Goal: Information Seeking & Learning: Understand process/instructions

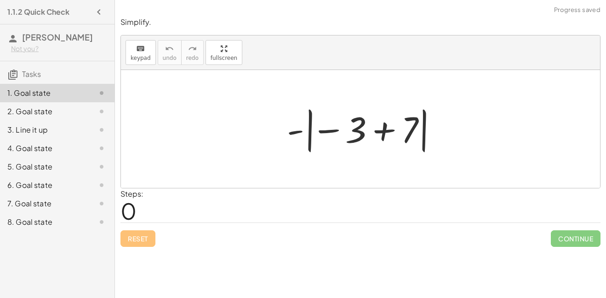
click at [387, 131] on div at bounding box center [364, 128] width 164 height 51
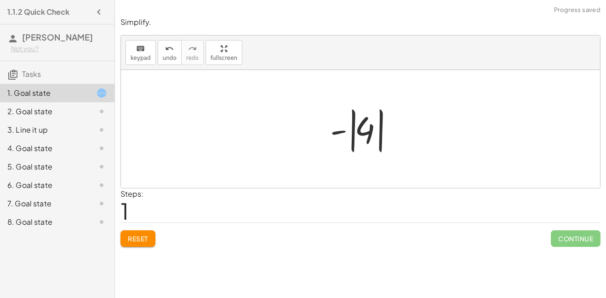
click at [382, 139] on div at bounding box center [364, 128] width 77 height 51
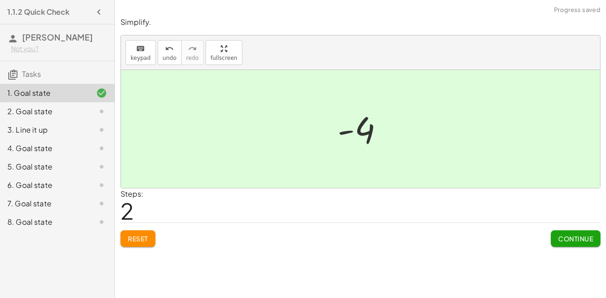
click at [81, 117] on div at bounding box center [94, 111] width 26 height 11
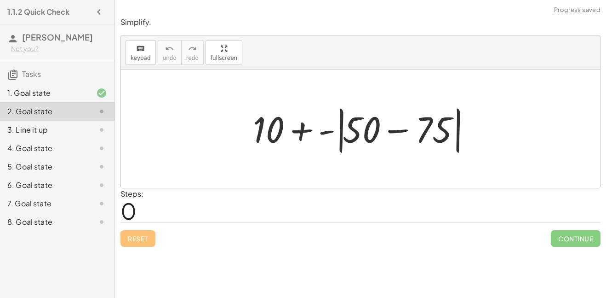
click at [402, 131] on div at bounding box center [364, 129] width 232 height 53
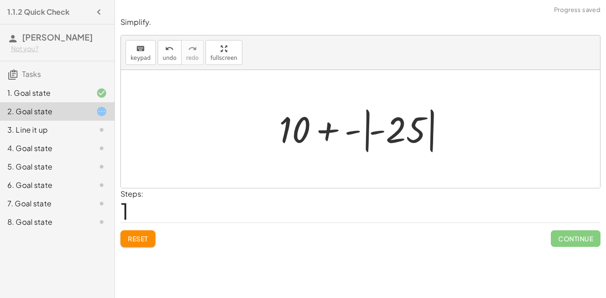
click at [368, 138] on div at bounding box center [364, 128] width 179 height 51
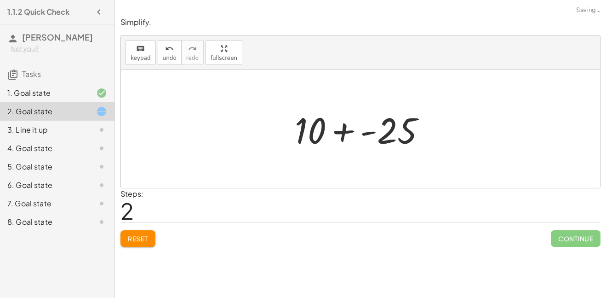
click at [352, 132] on div at bounding box center [364, 128] width 148 height 47
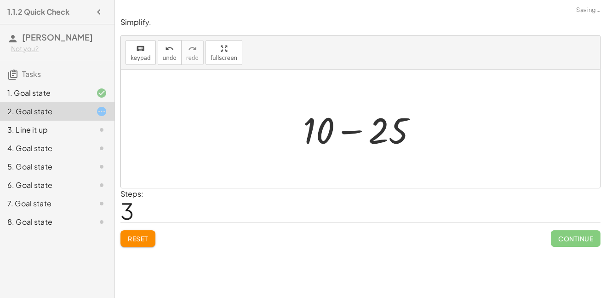
click at [353, 133] on div at bounding box center [364, 128] width 131 height 47
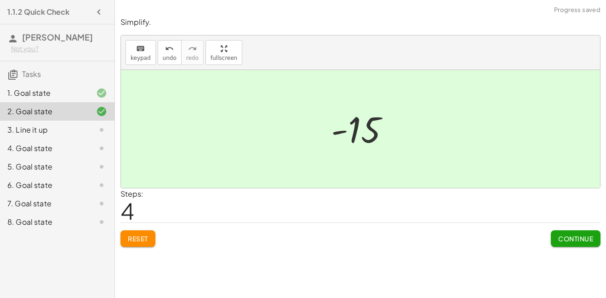
click at [24, 135] on div "3. Line it up" at bounding box center [44, 129] width 74 height 11
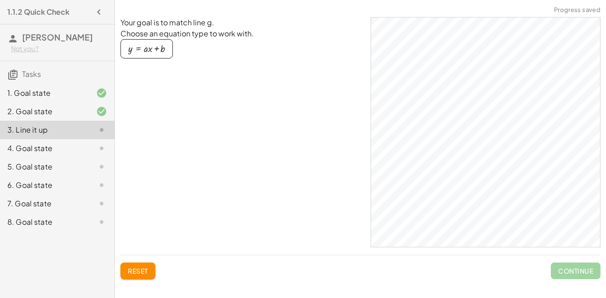
click at [34, 154] on div "4. Goal state" at bounding box center [44, 148] width 74 height 11
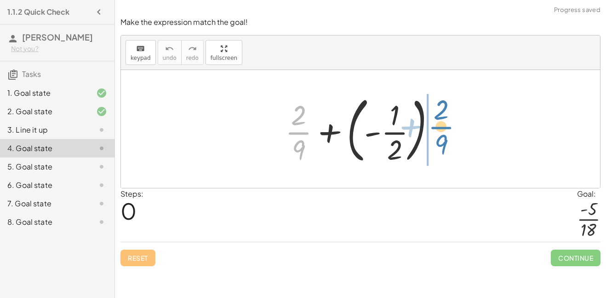
drag, startPoint x: 300, startPoint y: 134, endPoint x: 444, endPoint y: 129, distance: 143.6
click at [444, 129] on div at bounding box center [364, 129] width 167 height 76
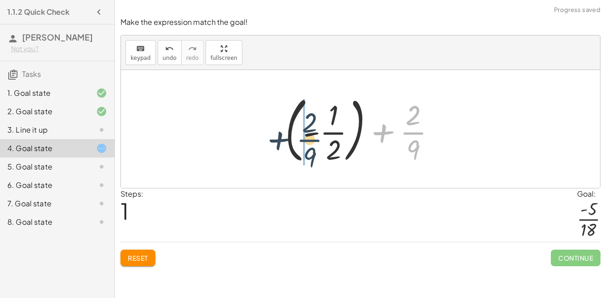
drag, startPoint x: 408, startPoint y: 134, endPoint x: 297, endPoint y: 141, distance: 111.5
click at [297, 141] on div at bounding box center [364, 129] width 167 height 76
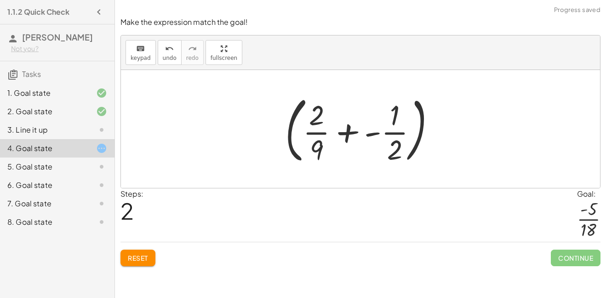
click at [353, 131] on div at bounding box center [364, 129] width 167 height 76
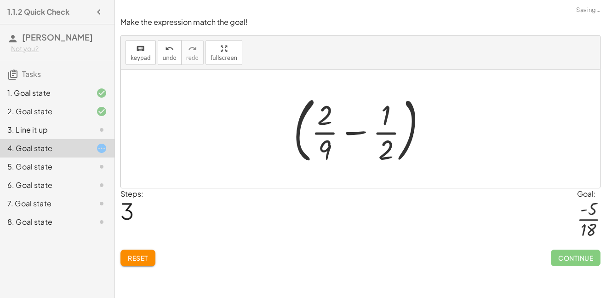
click at [356, 131] on div at bounding box center [364, 129] width 150 height 76
click at [379, 147] on div at bounding box center [364, 129] width 150 height 76
click at [383, 150] on div at bounding box center [364, 129] width 150 height 76
click at [318, 109] on div at bounding box center [364, 129] width 150 height 76
drag, startPoint x: 327, startPoint y: 144, endPoint x: 385, endPoint y: 118, distance: 64.2
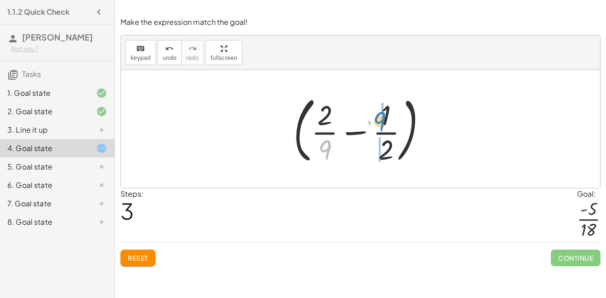
click at [385, 118] on div at bounding box center [364, 129] width 150 height 76
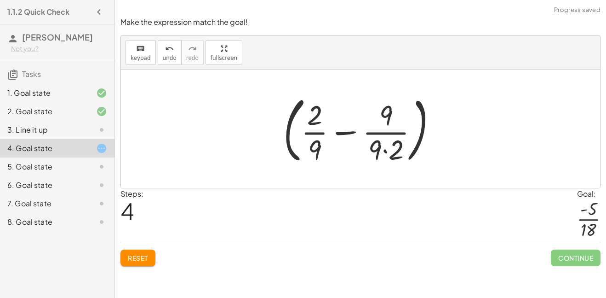
click at [383, 149] on div at bounding box center [364, 129] width 170 height 76
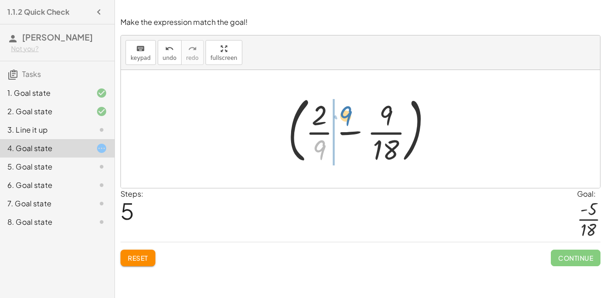
drag, startPoint x: 321, startPoint y: 145, endPoint x: 345, endPoint y: 112, distance: 41.1
click at [345, 112] on div at bounding box center [363, 129] width 161 height 76
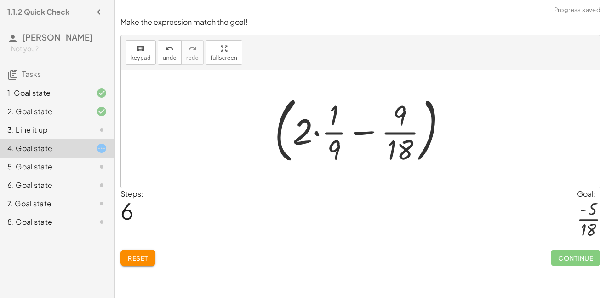
click at [317, 133] on div at bounding box center [364, 129] width 189 height 76
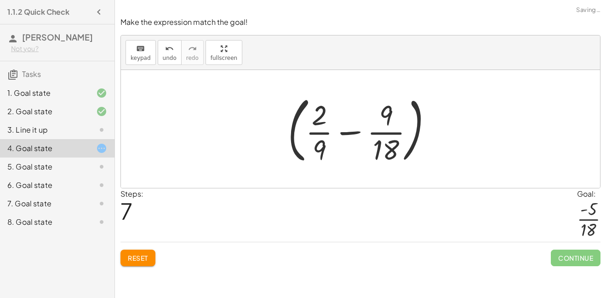
click at [346, 133] on div at bounding box center [363, 129] width 161 height 76
drag, startPoint x: 327, startPoint y: 148, endPoint x: 341, endPoint y: 148, distance: 13.8
click at [341, 148] on div at bounding box center [363, 129] width 161 height 76
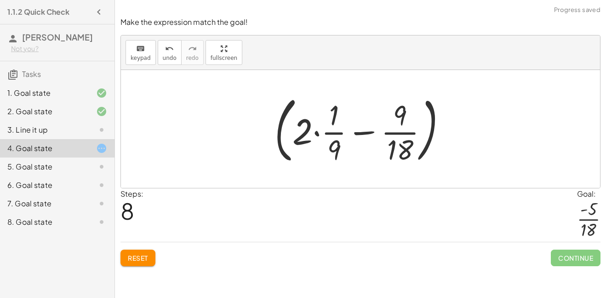
click at [317, 132] on div at bounding box center [364, 129] width 189 height 76
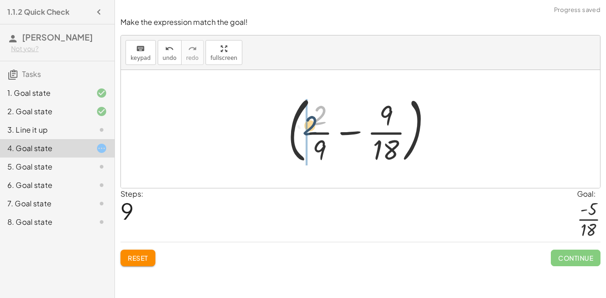
drag, startPoint x: 315, startPoint y: 120, endPoint x: 304, endPoint y: 132, distance: 16.6
click at [304, 132] on div at bounding box center [363, 129] width 161 height 76
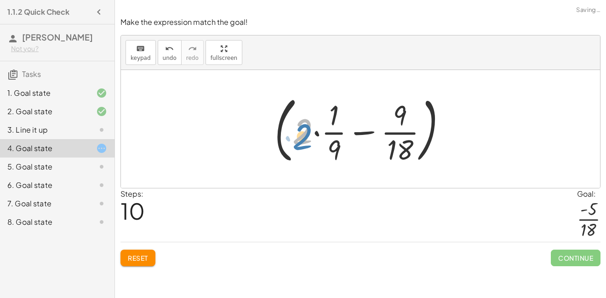
drag, startPoint x: 303, startPoint y: 134, endPoint x: 302, endPoint y: 138, distance: 4.7
click at [302, 138] on div at bounding box center [364, 129] width 189 height 76
click at [331, 137] on div at bounding box center [364, 129] width 189 height 76
click at [333, 144] on div at bounding box center [364, 129] width 189 height 76
click at [315, 134] on div at bounding box center [364, 129] width 189 height 76
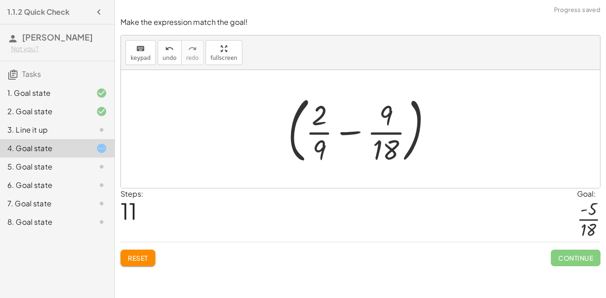
click at [134, 253] on button "Reset" at bounding box center [138, 257] width 35 height 17
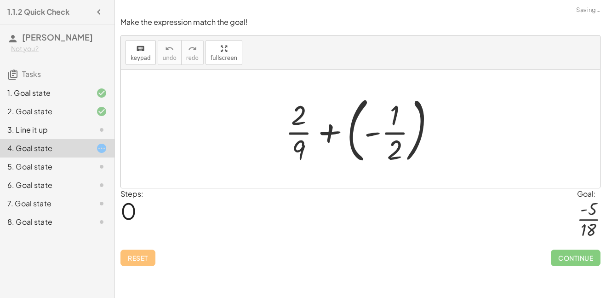
click at [374, 136] on div at bounding box center [364, 129] width 167 height 76
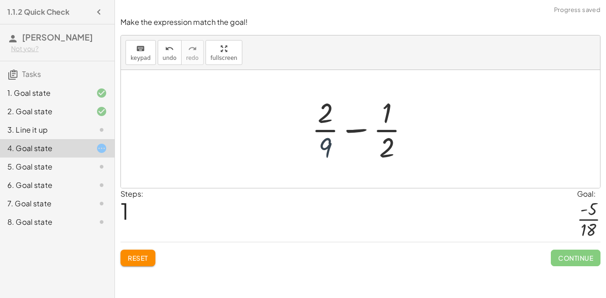
click at [326, 144] on div at bounding box center [364, 128] width 114 height 71
drag, startPoint x: 326, startPoint y: 144, endPoint x: 325, endPoint y: 149, distance: 5.6
click at [325, 149] on div at bounding box center [364, 128] width 114 height 71
drag, startPoint x: 391, startPoint y: 148, endPoint x: 437, endPoint y: 126, distance: 51.4
drag, startPoint x: 390, startPoint y: 142, endPoint x: 316, endPoint y: 122, distance: 77.1
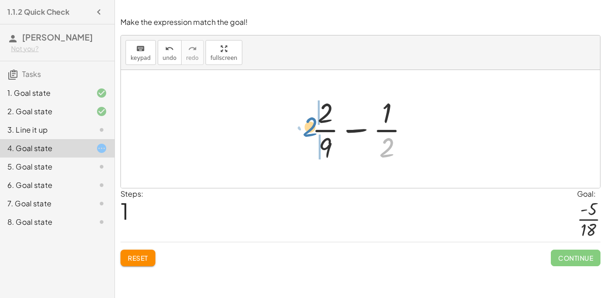
click at [316, 122] on div at bounding box center [364, 128] width 114 height 71
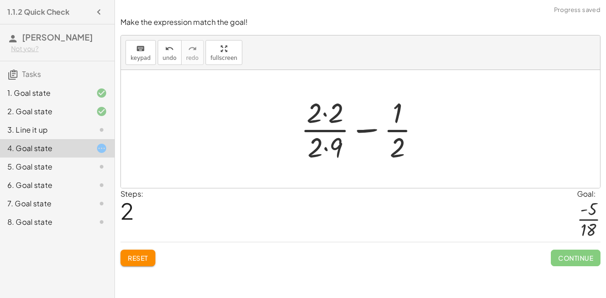
click at [325, 147] on div at bounding box center [364, 128] width 136 height 71
click at [323, 114] on div at bounding box center [364, 128] width 136 height 71
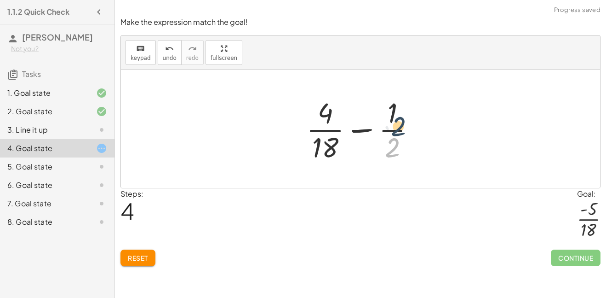
drag, startPoint x: 396, startPoint y: 151, endPoint x: 402, endPoint y: 128, distance: 23.6
click at [402, 128] on div at bounding box center [364, 128] width 125 height 71
drag, startPoint x: 391, startPoint y: 154, endPoint x: 383, endPoint y: 136, distance: 19.3
click at [383, 136] on div at bounding box center [364, 128] width 125 height 71
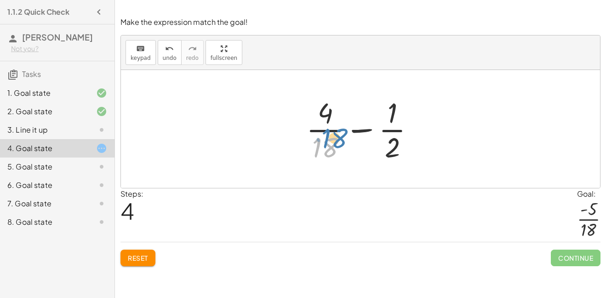
drag, startPoint x: 330, startPoint y: 144, endPoint x: 339, endPoint y: 135, distance: 12.7
click at [339, 135] on div at bounding box center [364, 128] width 125 height 71
click at [326, 114] on div at bounding box center [364, 128] width 125 height 71
click at [133, 258] on span "Reset" at bounding box center [138, 257] width 20 height 8
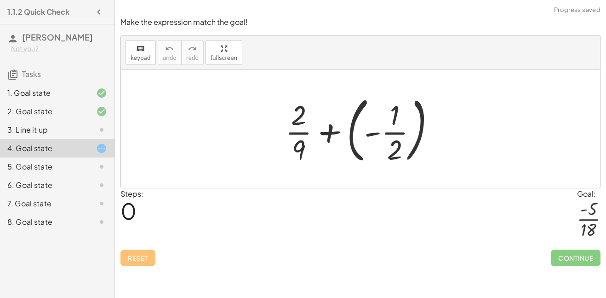
click at [376, 134] on div at bounding box center [364, 129] width 167 height 76
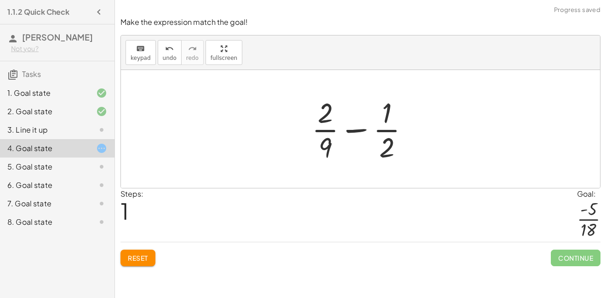
click at [128, 250] on button "Reset" at bounding box center [138, 257] width 35 height 17
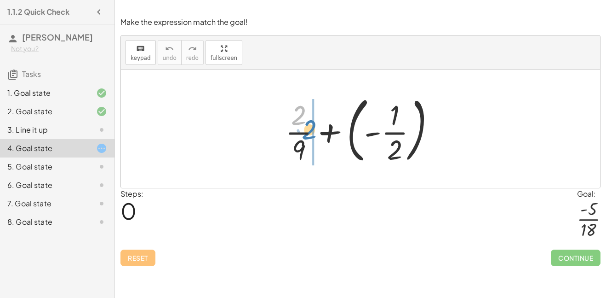
drag, startPoint x: 297, startPoint y: 117, endPoint x: 309, endPoint y: 132, distance: 18.7
click at [309, 132] on div at bounding box center [364, 129] width 167 height 76
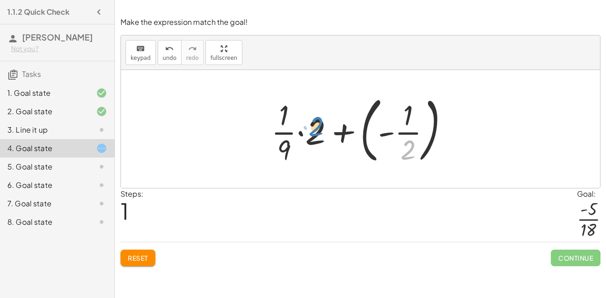
drag, startPoint x: 404, startPoint y: 146, endPoint x: 311, endPoint y: 126, distance: 95.4
click at [311, 126] on div at bounding box center [364, 129] width 195 height 76
click at [330, 131] on div at bounding box center [364, 129] width 195 height 76
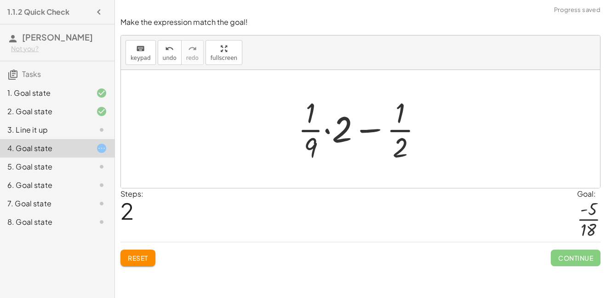
click at [340, 131] on div at bounding box center [363, 128] width 141 height 71
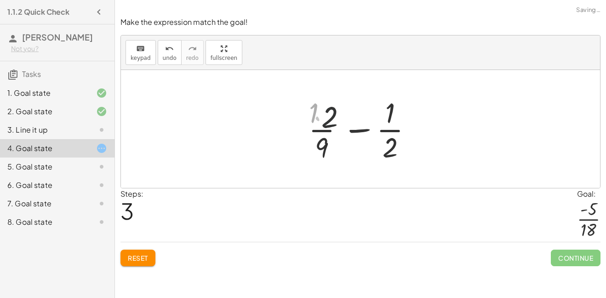
click at [340, 131] on div at bounding box center [364, 128] width 114 height 71
drag, startPoint x: 378, startPoint y: 147, endPoint x: 312, endPoint y: 118, distance: 71.9
click at [312, 118] on div at bounding box center [364, 128] width 114 height 71
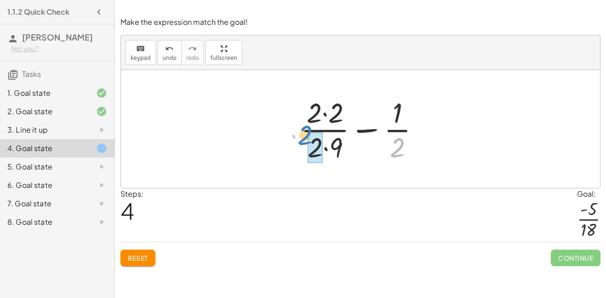
drag, startPoint x: 398, startPoint y: 146, endPoint x: 305, endPoint y: 134, distance: 93.3
click at [305, 134] on div at bounding box center [364, 128] width 136 height 71
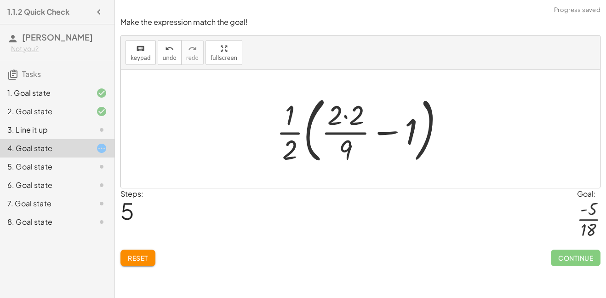
click at [292, 132] on div at bounding box center [364, 129] width 185 height 76
click at [388, 131] on div at bounding box center [364, 129] width 185 height 76
click at [346, 118] on div at bounding box center [364, 129] width 185 height 76
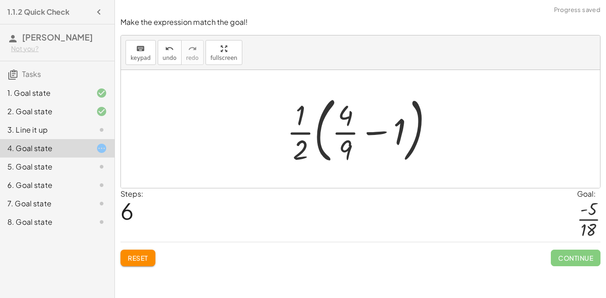
click at [140, 252] on button "Reset" at bounding box center [138, 257] width 35 height 17
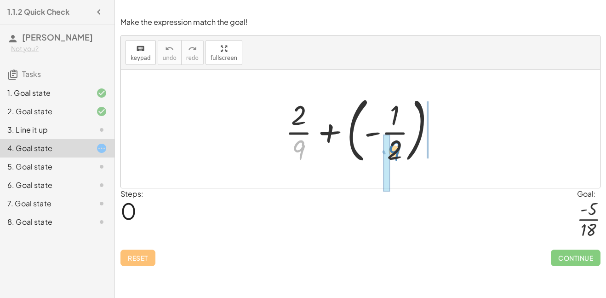
drag, startPoint x: 301, startPoint y: 142, endPoint x: 397, endPoint y: 143, distance: 95.7
click at [397, 143] on div at bounding box center [364, 129] width 167 height 76
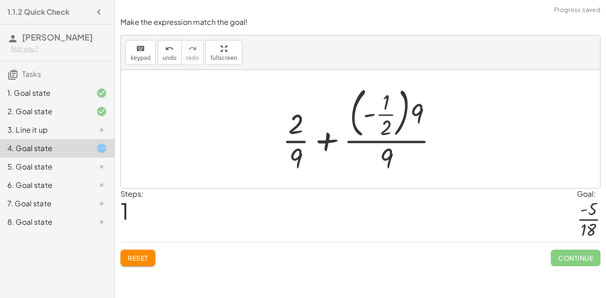
click at [383, 137] on div at bounding box center [364, 128] width 172 height 93
click at [133, 255] on span "Reset" at bounding box center [138, 257] width 20 height 8
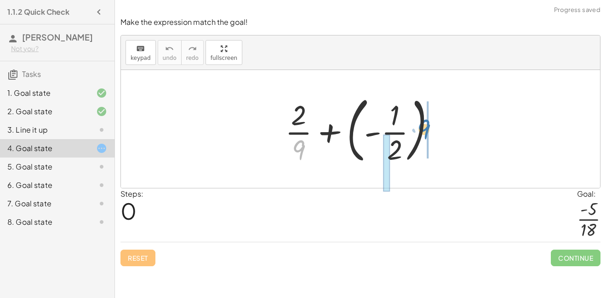
drag, startPoint x: 296, startPoint y: 146, endPoint x: 425, endPoint y: 122, distance: 130.9
click at [425, 122] on div at bounding box center [364, 129] width 167 height 76
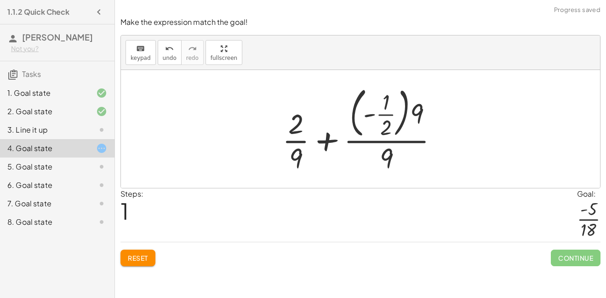
click at [386, 107] on div at bounding box center [364, 128] width 172 height 93
click at [405, 112] on div at bounding box center [364, 128] width 172 height 93
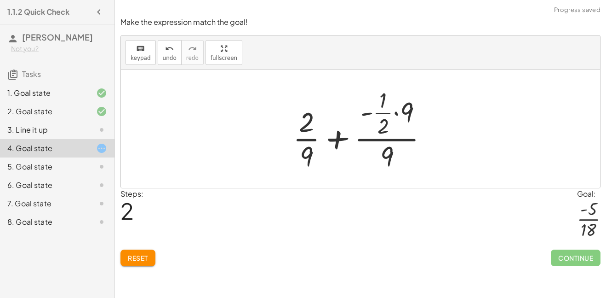
click at [394, 111] on div at bounding box center [364, 129] width 152 height 89
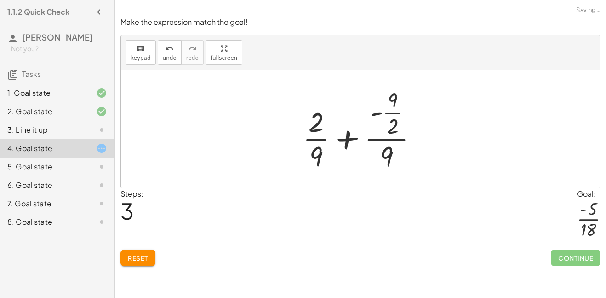
click at [378, 115] on div at bounding box center [364, 129] width 132 height 89
click at [389, 140] on div at bounding box center [364, 129] width 132 height 89
click at [385, 152] on div at bounding box center [364, 129] width 132 height 89
click at [141, 245] on div "Reset Continue" at bounding box center [361, 253] width 480 height 24
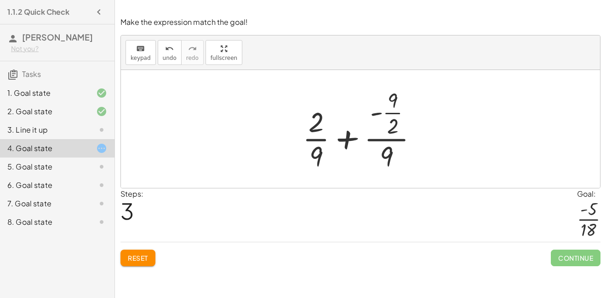
click at [142, 258] on span "Reset" at bounding box center [138, 257] width 20 height 8
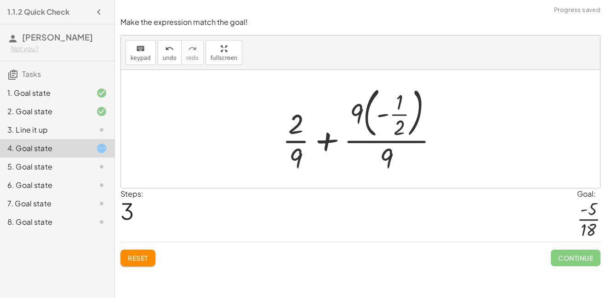
click at [154, 256] on button "Reset" at bounding box center [138, 257] width 35 height 17
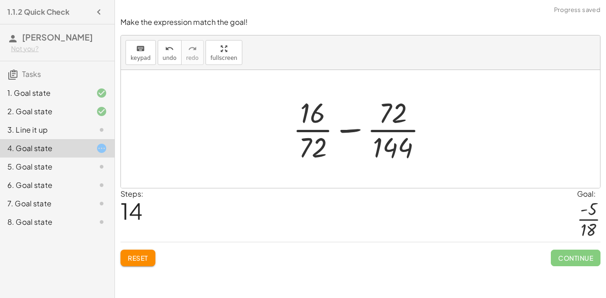
click at [148, 263] on button "Reset" at bounding box center [138, 257] width 35 height 17
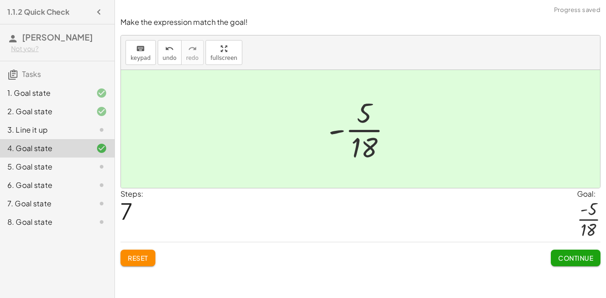
click at [85, 172] on div at bounding box center [94, 166] width 26 height 11
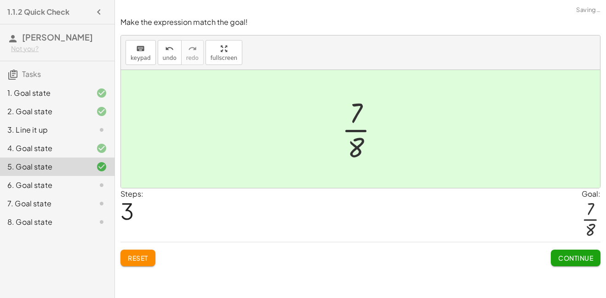
click at [88, 207] on div "7. Goal state" at bounding box center [57, 203] width 115 height 18
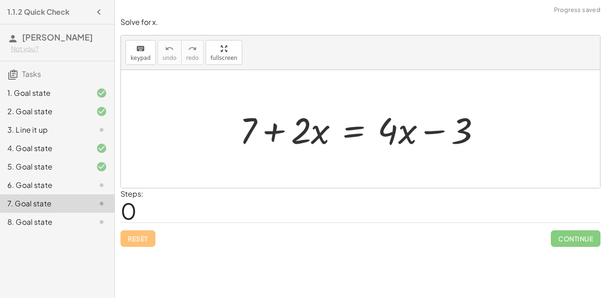
click at [99, 190] on icon at bounding box center [101, 184] width 11 height 11
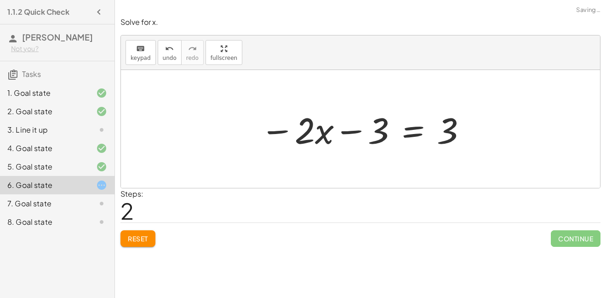
click at [153, 241] on button "Reset" at bounding box center [138, 238] width 35 height 17
click at [151, 240] on div "Reset Continue" at bounding box center [361, 234] width 480 height 24
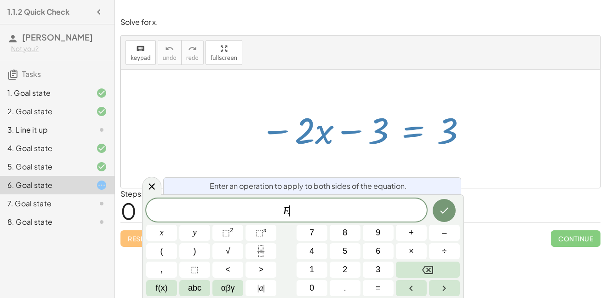
scroll to position [0, 0]
click at [154, 186] on icon at bounding box center [151, 186] width 11 height 11
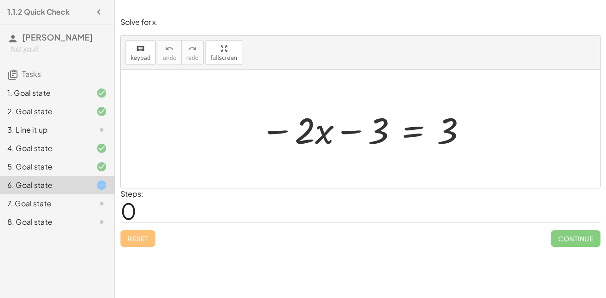
click at [34, 209] on div "7. Goal state" at bounding box center [44, 203] width 74 height 11
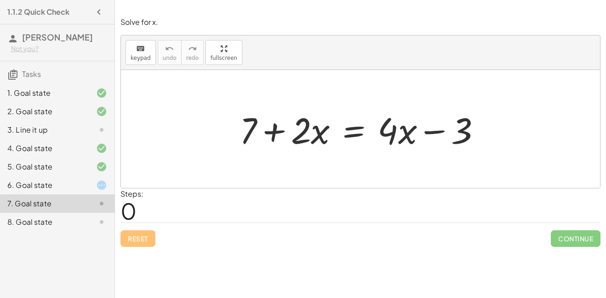
click at [29, 190] on div "6. Goal state" at bounding box center [44, 184] width 74 height 11
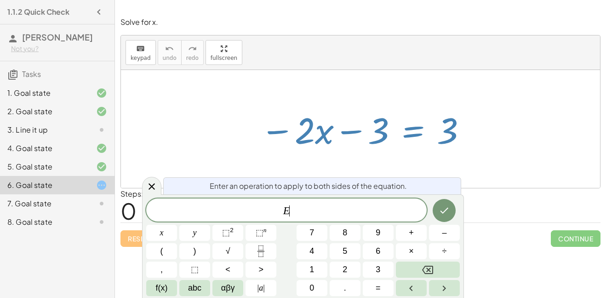
scroll to position [1, 0]
click at [28, 209] on div "7. Goal state" at bounding box center [44, 203] width 74 height 11
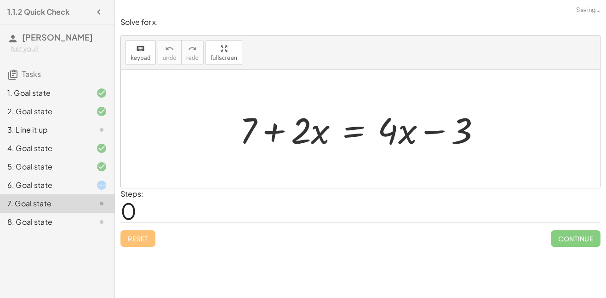
click at [31, 227] on div "8. Goal state" at bounding box center [44, 221] width 74 height 11
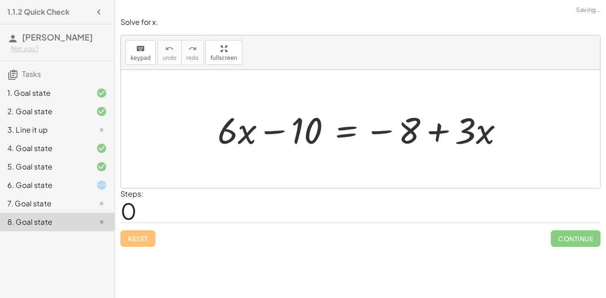
click at [31, 190] on div "6. Goal state" at bounding box center [44, 184] width 74 height 11
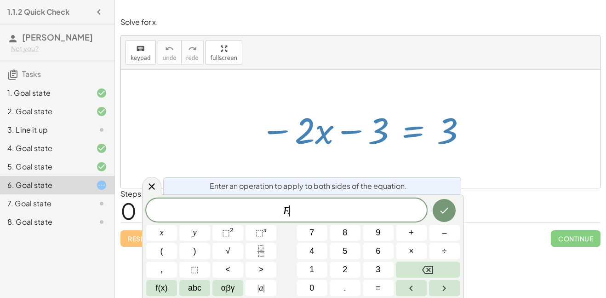
scroll to position [1, 0]
click at [409, 233] on span "+" at bounding box center [411, 232] width 5 height 12
click at [382, 270] on button "3" at bounding box center [378, 269] width 31 height 16
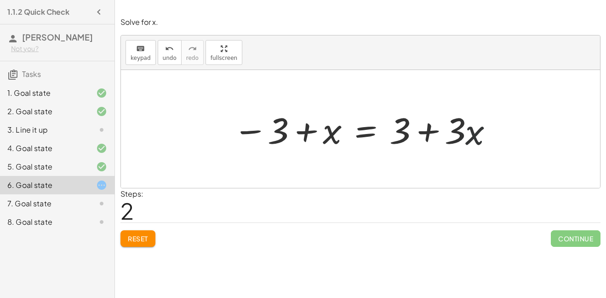
click at [155, 235] on button "Reset" at bounding box center [138, 238] width 35 height 17
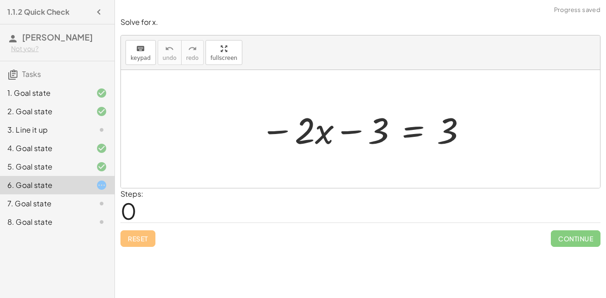
scroll to position [3, 0]
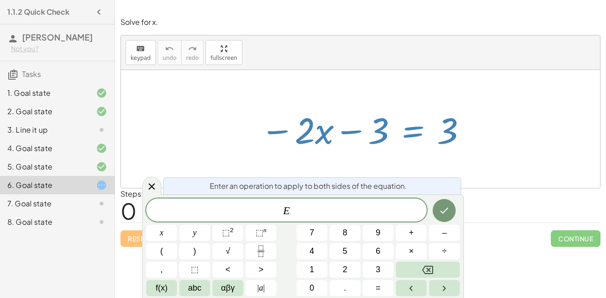
click at [421, 238] on button "+" at bounding box center [411, 232] width 31 height 16
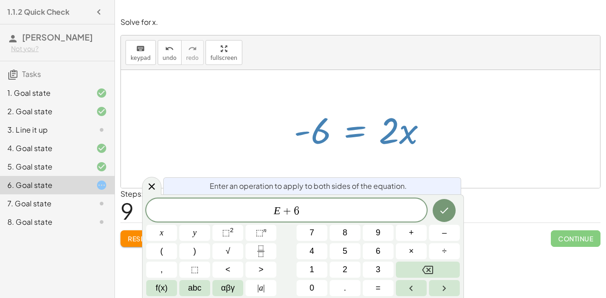
scroll to position [10, 0]
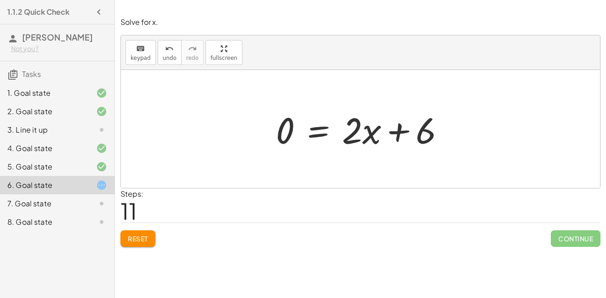
click at [135, 232] on button "Reset" at bounding box center [138, 238] width 35 height 17
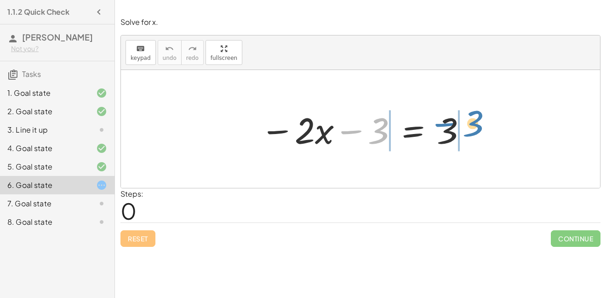
drag, startPoint x: 354, startPoint y: 131, endPoint x: 448, endPoint y: 123, distance: 94.6
click at [448, 123] on div at bounding box center [364, 128] width 217 height 47
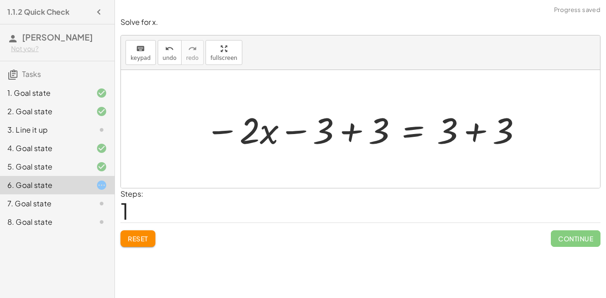
click at [473, 134] on div at bounding box center [364, 128] width 327 height 47
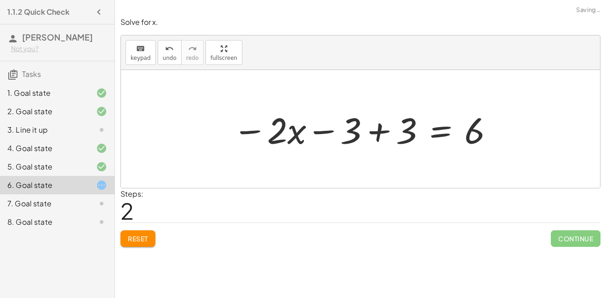
click at [375, 131] on div at bounding box center [363, 128] width 271 height 47
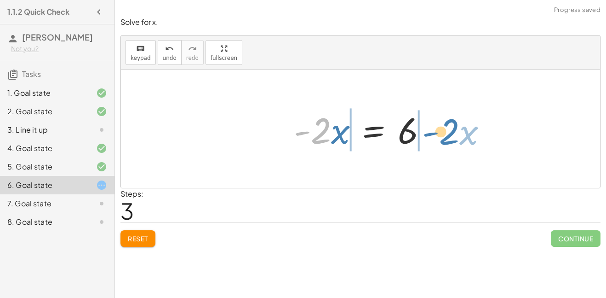
drag, startPoint x: 320, startPoint y: 135, endPoint x: 448, endPoint y: 136, distance: 128.3
click at [448, 136] on div "− · 2 · x − 3 = 3 − · 2 · x − 3 + 3 = + 3 + 3 − · 2 · x − 3 + 3 = 6 − · 2 · x +…" at bounding box center [360, 129] width 479 height 118
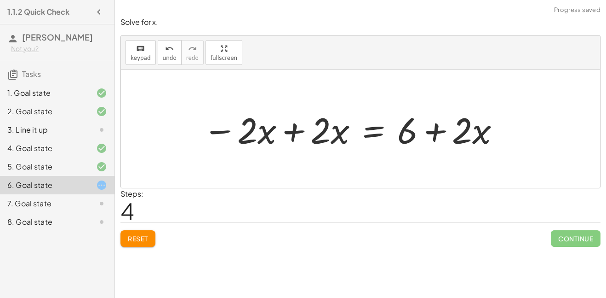
click at [434, 132] on div at bounding box center [352, 128] width 308 height 47
click at [297, 126] on div at bounding box center [352, 128] width 308 height 47
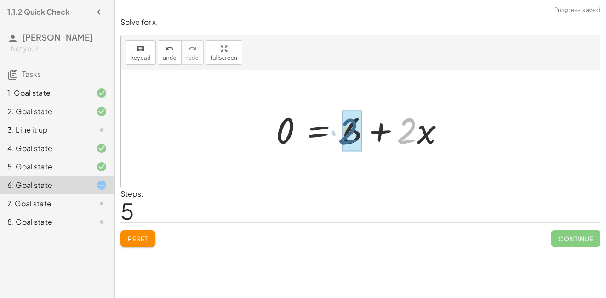
drag, startPoint x: 407, startPoint y: 134, endPoint x: 347, endPoint y: 134, distance: 59.8
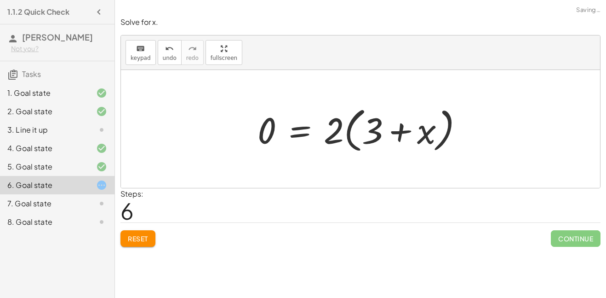
click at [390, 133] on div at bounding box center [364, 129] width 222 height 53
click at [348, 134] on div at bounding box center [364, 129] width 222 height 53
click at [368, 132] on div at bounding box center [364, 129] width 222 height 53
click at [332, 129] on div at bounding box center [364, 129] width 222 height 53
click at [355, 131] on div at bounding box center [364, 129] width 222 height 53
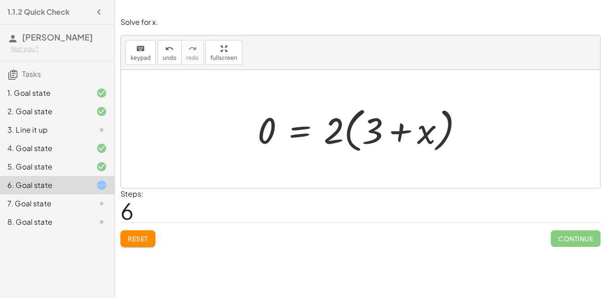
click at [350, 131] on div at bounding box center [364, 129] width 222 height 53
click at [350, 131] on div at bounding box center [360, 128] width 215 height 47
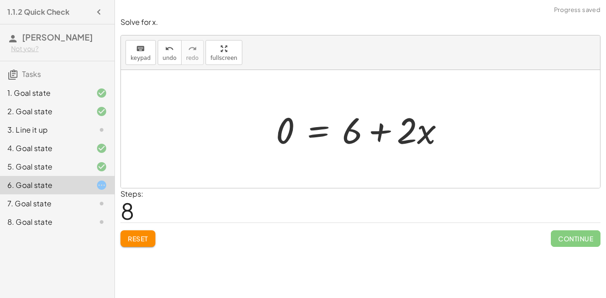
click at [134, 244] on button "Reset" at bounding box center [138, 238] width 35 height 17
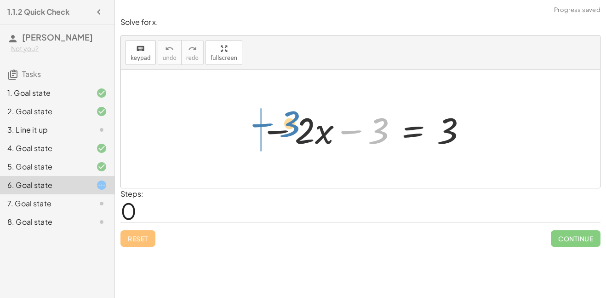
drag, startPoint x: 385, startPoint y: 136, endPoint x: 291, endPoint y: 130, distance: 93.5
click at [291, 130] on div at bounding box center [364, 128] width 217 height 47
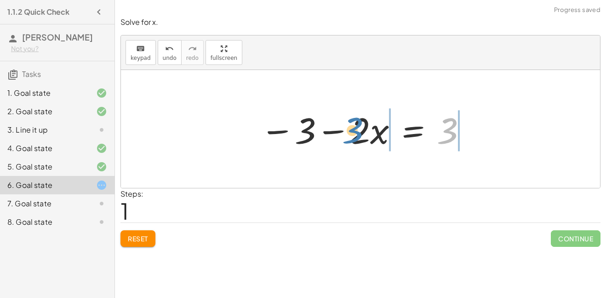
drag, startPoint x: 449, startPoint y: 134, endPoint x: 356, endPoint y: 135, distance: 92.9
click at [356, 135] on div at bounding box center [364, 128] width 217 height 47
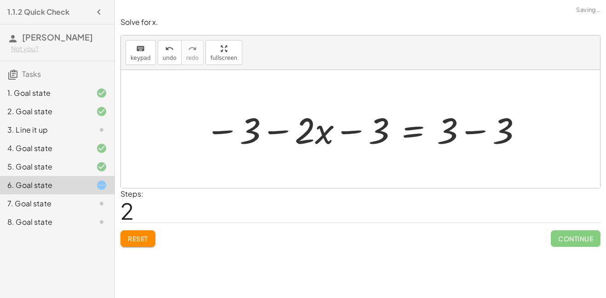
click at [350, 130] on div at bounding box center [364, 128] width 327 height 47
click at [281, 130] on div at bounding box center [364, 128] width 327 height 47
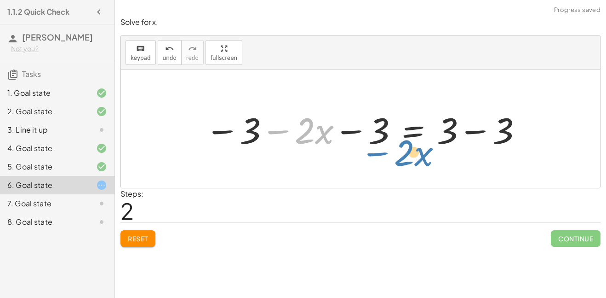
drag, startPoint x: 281, startPoint y: 130, endPoint x: 381, endPoint y: 152, distance: 101.8
click at [381, 152] on div "− · 2 · x − 3 = 3 − 3 − · 2 · x = 3 − · 2 · x − · 2 · x − 3 = − 3 + 3 − 3" at bounding box center [360, 129] width 339 height 52
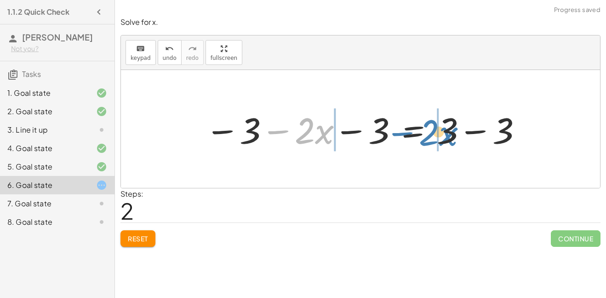
drag, startPoint x: 270, startPoint y: 130, endPoint x: 391, endPoint y: 131, distance: 121.4
click at [391, 131] on div at bounding box center [364, 128] width 327 height 47
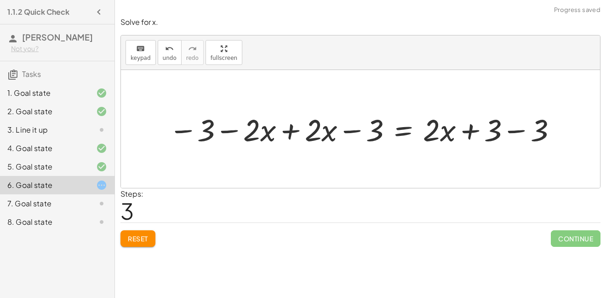
click at [228, 132] on div at bounding box center [364, 129] width 400 height 40
click at [291, 135] on div at bounding box center [364, 129] width 400 height 40
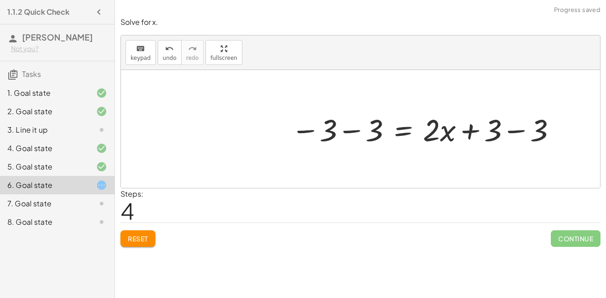
click at [351, 131] on div at bounding box center [425, 129] width 277 height 40
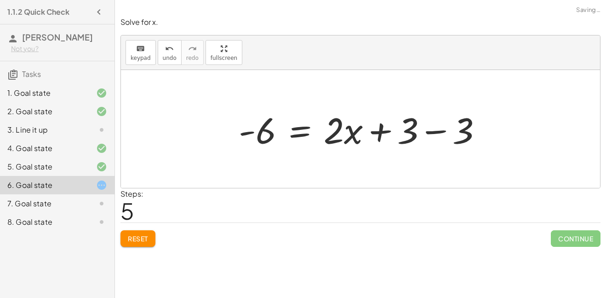
click at [379, 132] on div at bounding box center [364, 128] width 260 height 47
click at [435, 131] on div at bounding box center [364, 128] width 260 height 47
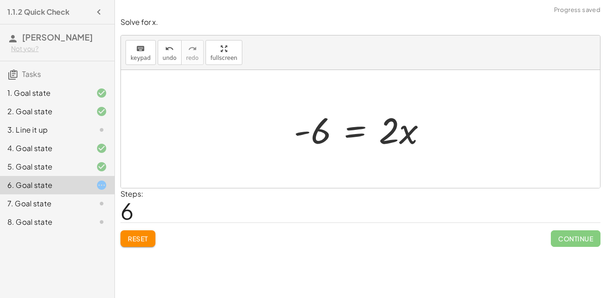
click at [149, 233] on button "Reset" at bounding box center [138, 238] width 35 height 17
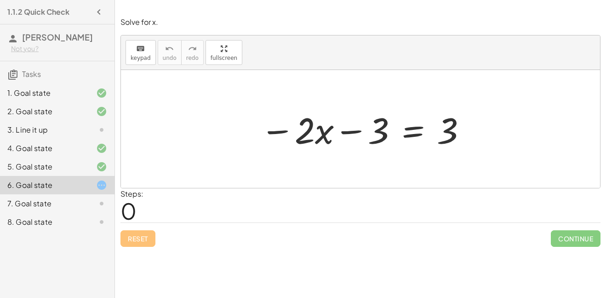
click at [54, 209] on div "7. Goal state" at bounding box center [44, 203] width 74 height 11
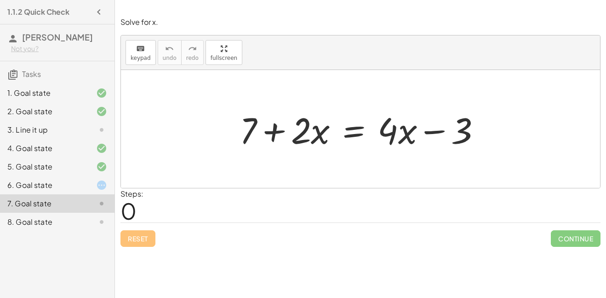
click at [38, 190] on div "6. Goal state" at bounding box center [44, 184] width 74 height 11
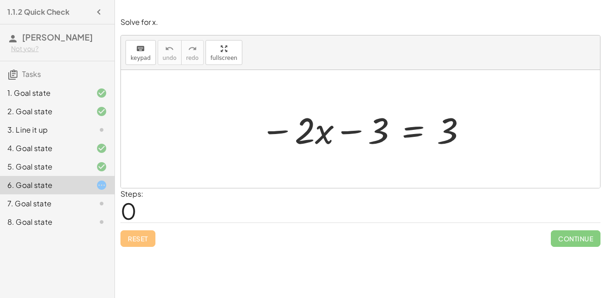
click at [416, 131] on div at bounding box center [364, 128] width 217 height 47
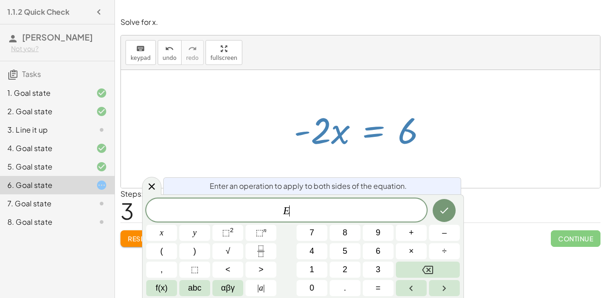
click at [449, 255] on button "÷" at bounding box center [444, 251] width 31 height 16
click at [448, 233] on button "–" at bounding box center [444, 232] width 31 height 16
click at [350, 271] on button "2" at bounding box center [345, 269] width 31 height 16
click at [264, 252] on icon "Fraction" at bounding box center [260, 250] width 11 height 11
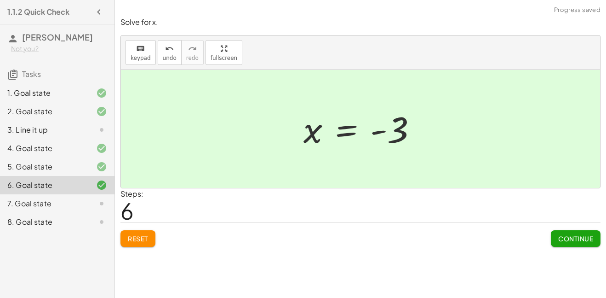
click at [40, 209] on div "7. Goal state" at bounding box center [57, 203] width 115 height 18
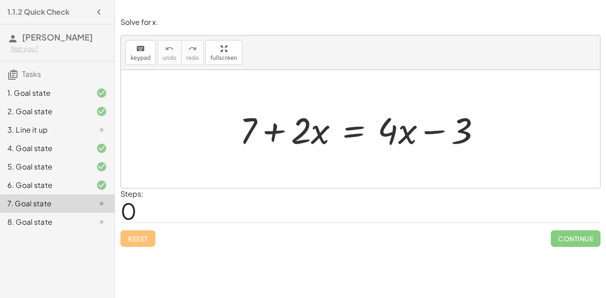
click at [360, 122] on div at bounding box center [364, 128] width 258 height 47
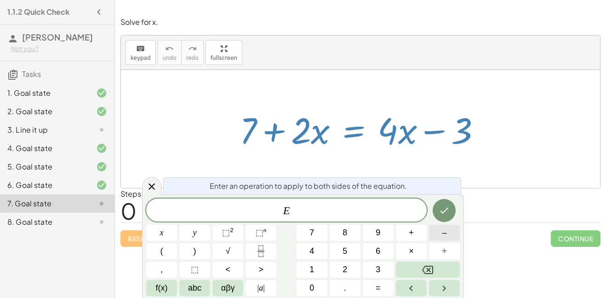
click at [446, 237] on span "–" at bounding box center [444, 232] width 5 height 12
click at [340, 271] on button "2" at bounding box center [345, 269] width 31 height 16
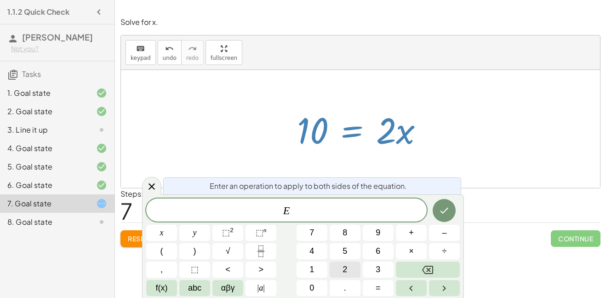
click at [261, 253] on icon "Fraction" at bounding box center [260, 250] width 11 height 11
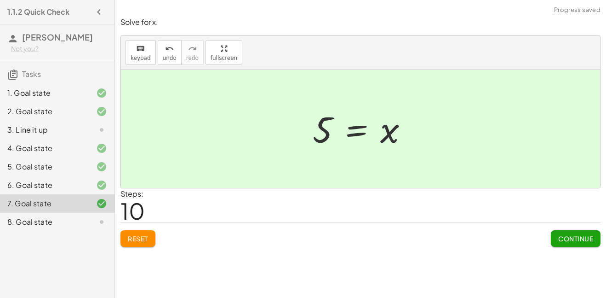
click at [94, 227] on div at bounding box center [94, 221] width 26 height 11
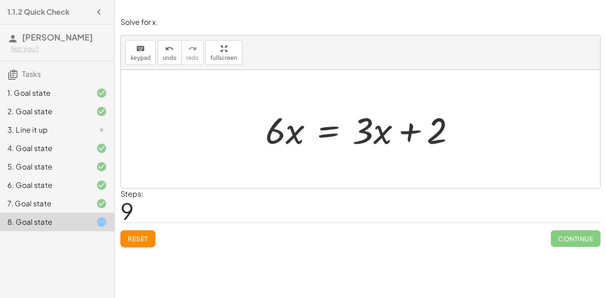
click at [143, 241] on span "Reset" at bounding box center [138, 238] width 20 height 8
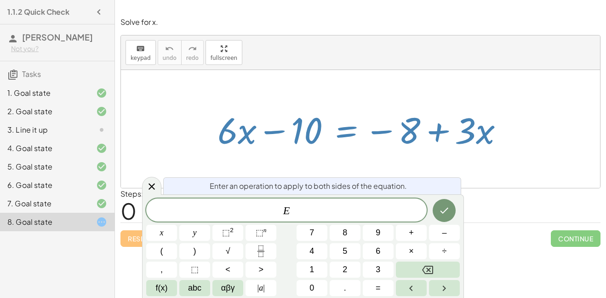
click at [266, 253] on icon "Fraction" at bounding box center [260, 250] width 11 height 11
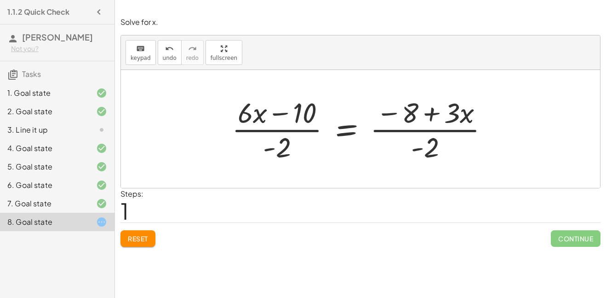
click at [155, 232] on button "Reset" at bounding box center [138, 238] width 35 height 17
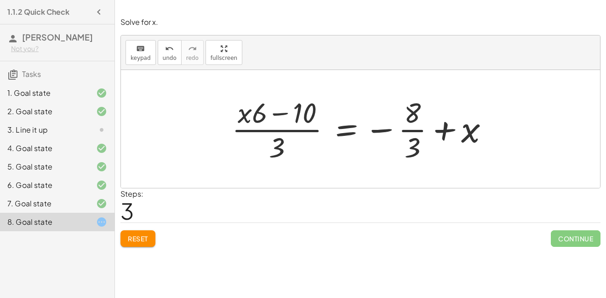
click at [143, 235] on span "Reset" at bounding box center [138, 238] width 20 height 8
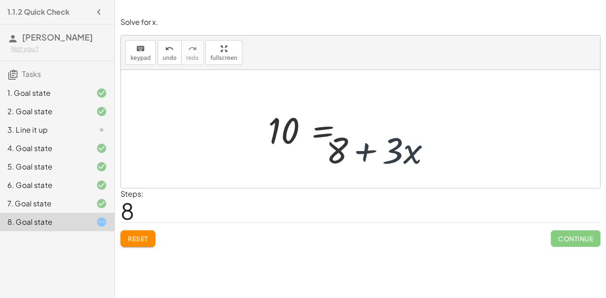
click at [155, 240] on button "Reset" at bounding box center [138, 238] width 35 height 17
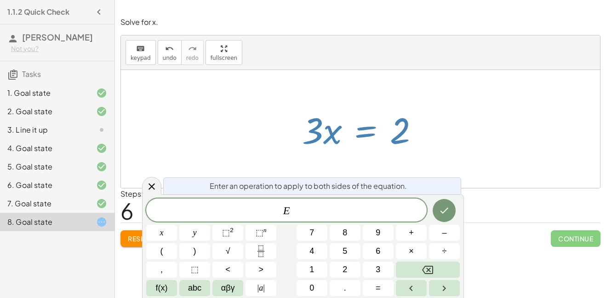
click at [265, 249] on icon "Fraction" at bounding box center [260, 250] width 11 height 11
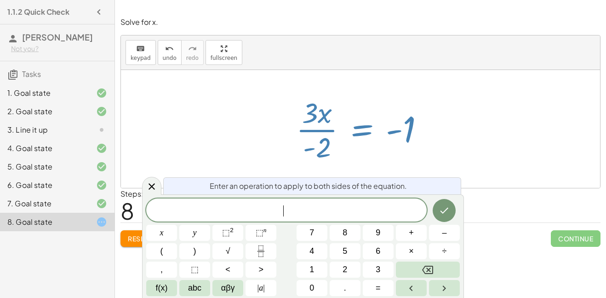
click at [132, 244] on button "Reset" at bounding box center [138, 238] width 35 height 17
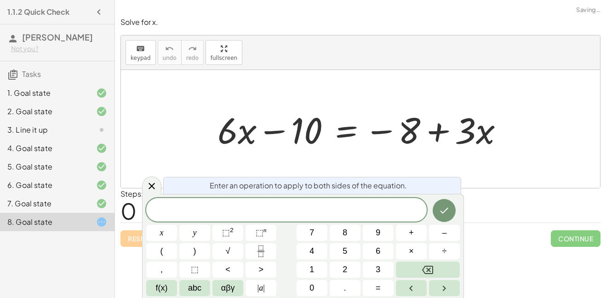
click at [137, 243] on div "Reset Continue" at bounding box center [361, 234] width 480 height 24
click at [156, 188] on icon at bounding box center [151, 185] width 11 height 11
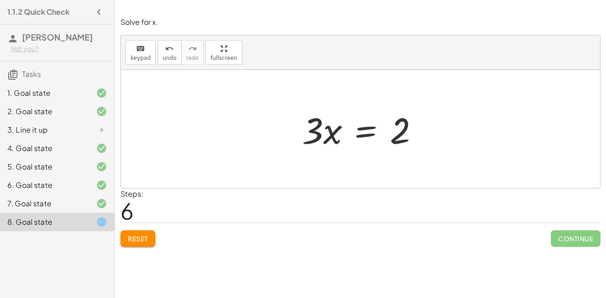
click at [153, 247] on div "Reset Continue" at bounding box center [361, 234] width 480 height 24
click at [149, 233] on button "Reset" at bounding box center [138, 238] width 35 height 17
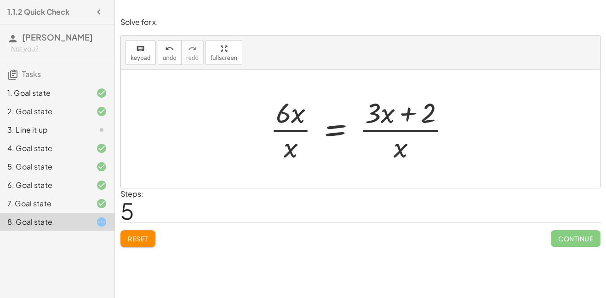
click at [141, 243] on button "Reset" at bounding box center [138, 238] width 35 height 17
